Goal: Task Accomplishment & Management: Manage account settings

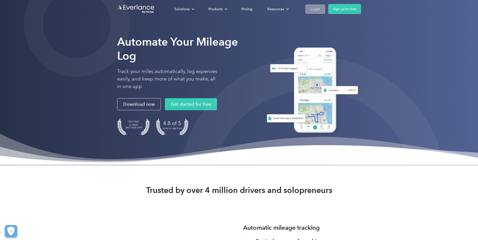
click at [320, 10] on div "Login" at bounding box center [314, 9] width 9 height 6
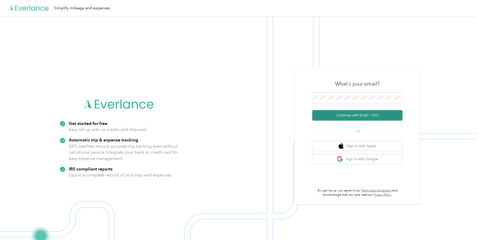
click at [350, 117] on button "Continue with Email / SSO" at bounding box center [357, 115] width 90 height 11
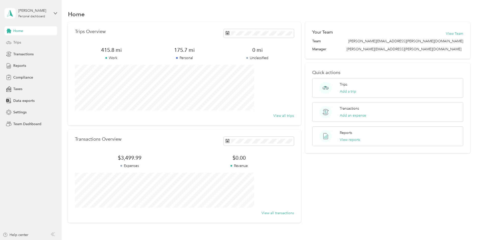
click at [20, 42] on span "Trips" at bounding box center [17, 42] width 8 height 5
